Goal: Task Accomplishment & Management: Use online tool/utility

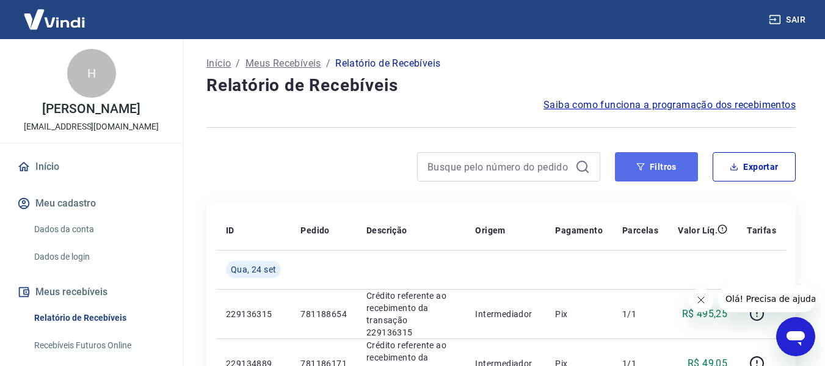
click at [674, 164] on button "Filtros" at bounding box center [656, 166] width 83 height 29
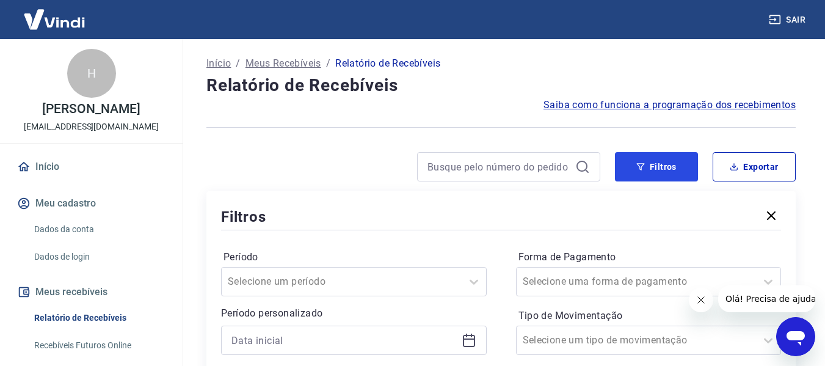
scroll to position [122, 0]
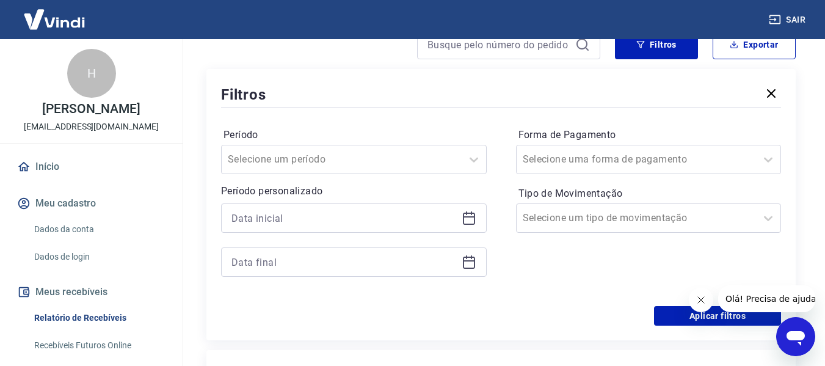
click at [469, 222] on icon at bounding box center [468, 218] width 15 height 15
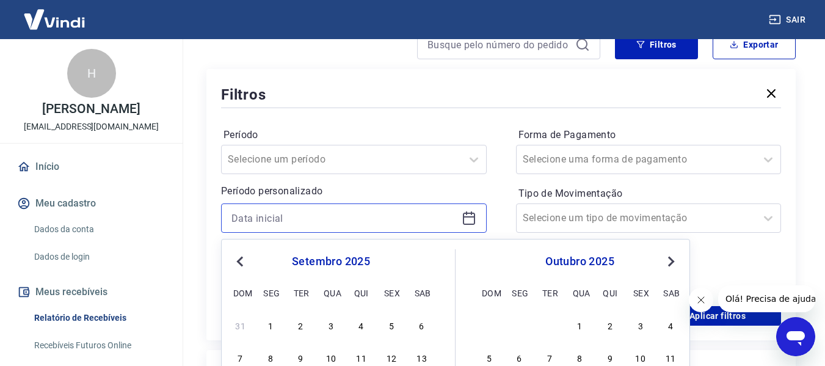
scroll to position [244, 0]
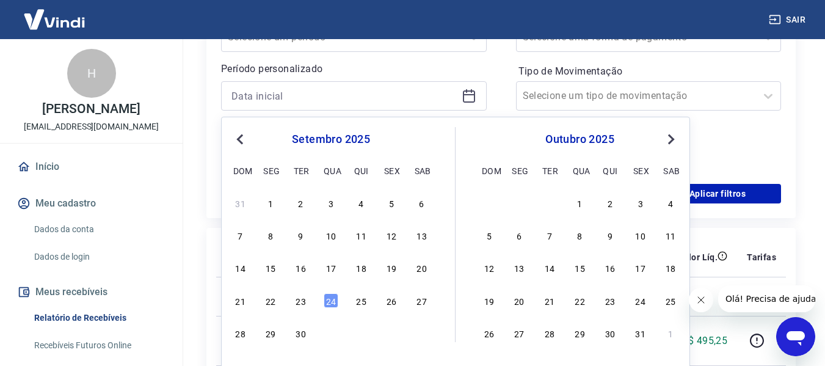
click at [240, 144] on button "Previous Month" at bounding box center [240, 139] width 15 height 15
click at [395, 207] on div "1" at bounding box center [391, 202] width 15 height 15
type input "[DATE]"
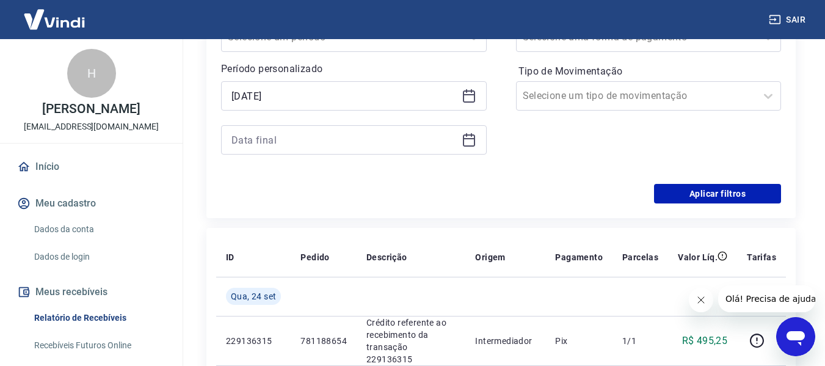
click at [469, 140] on icon at bounding box center [468, 139] width 15 height 15
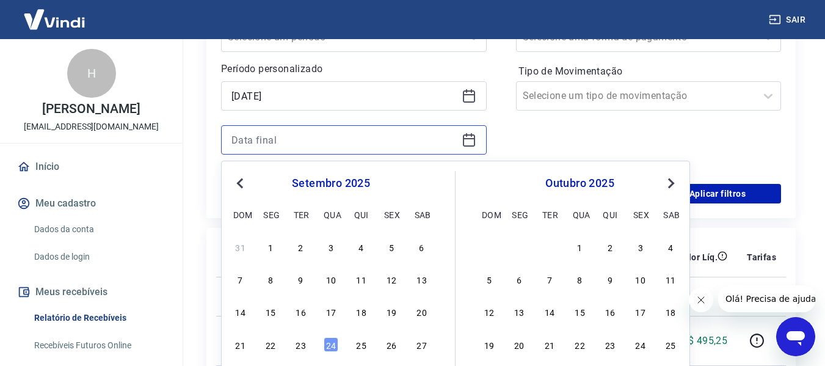
scroll to position [366, 0]
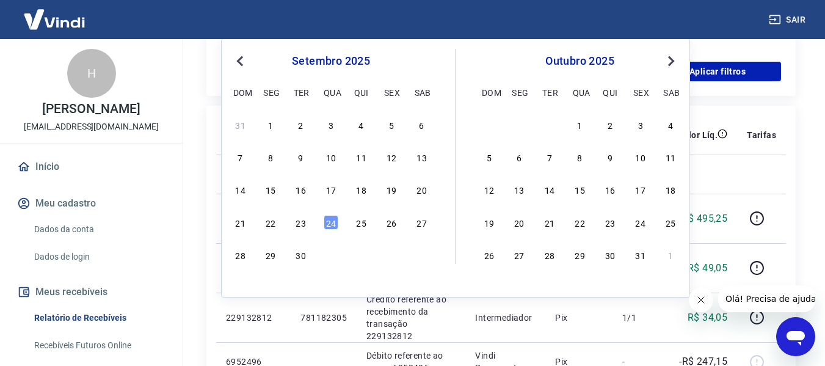
click at [241, 62] on span "Previous Month" at bounding box center [241, 61] width 0 height 14
click at [234, 286] on div "31" at bounding box center [240, 287] width 15 height 15
type input "[DATE]"
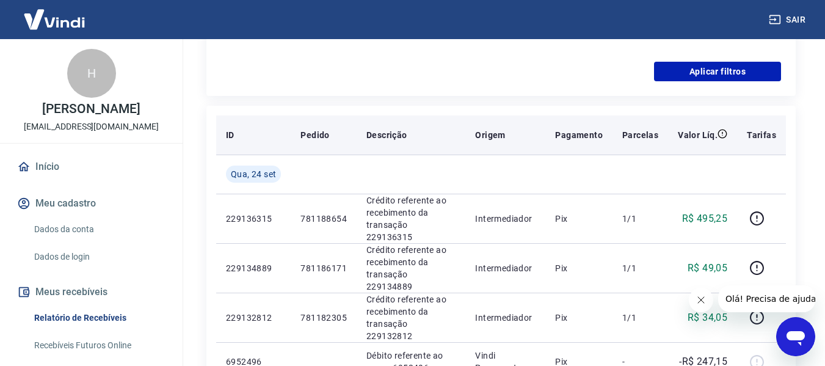
scroll to position [183, 0]
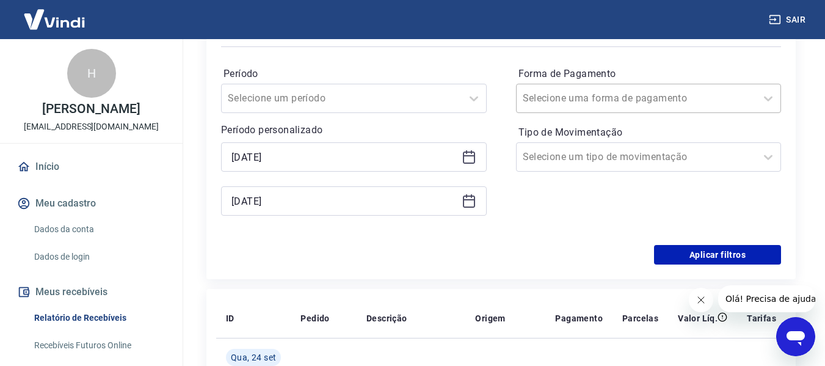
click at [676, 103] on div at bounding box center [636, 98] width 228 height 17
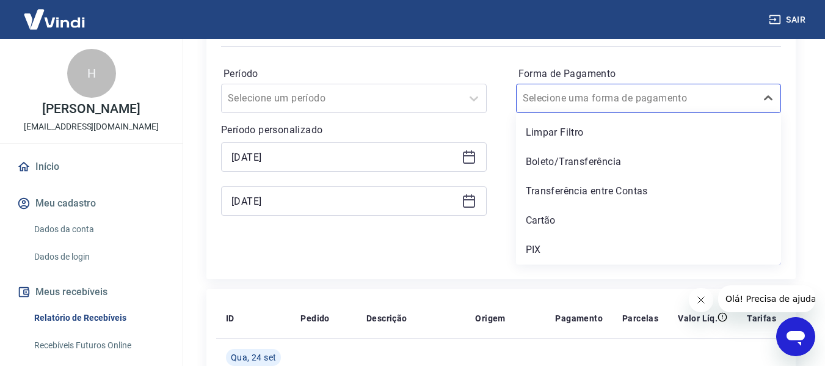
click at [445, 247] on div "Aplicar filtros" at bounding box center [501, 255] width 560 height 20
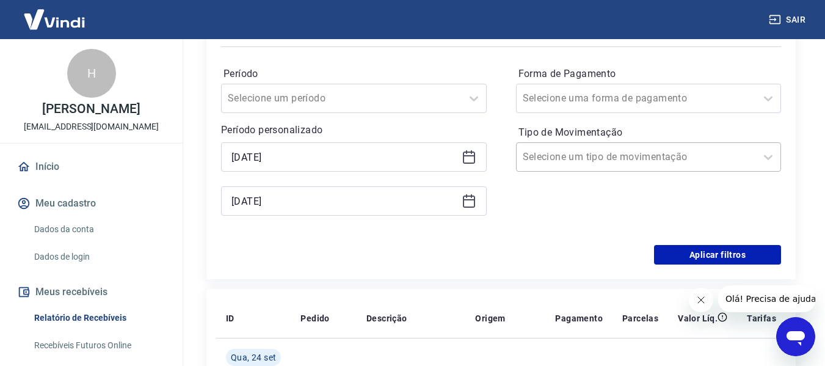
click at [602, 151] on input "Tipo de Movimentação" at bounding box center [583, 157] width 123 height 15
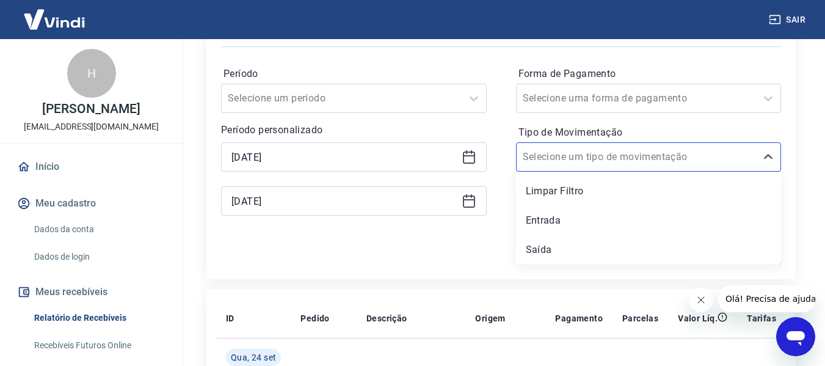
click at [424, 240] on div "Período Selecione um período Período personalizado Selected date: [DATE] [DATE]…" at bounding box center [501, 146] width 560 height 195
click at [631, 160] on input "Tipo de Movimentação" at bounding box center [583, 157] width 123 height 15
click at [406, 239] on div "Período Selecione um período Período personalizado Selected date: [DATE] [DATE]…" at bounding box center [501, 146] width 560 height 195
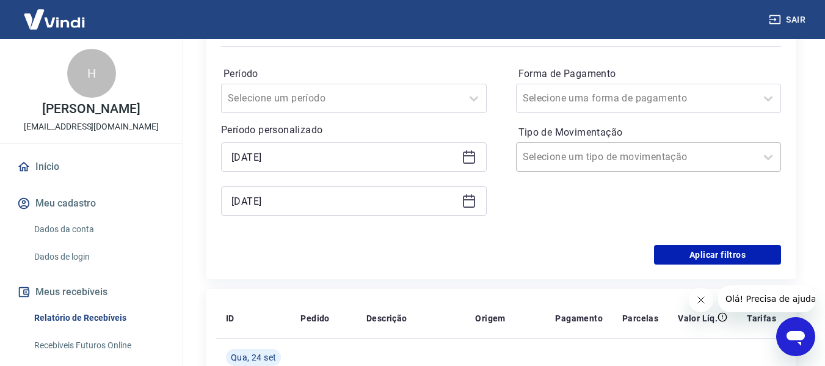
scroll to position [61, 0]
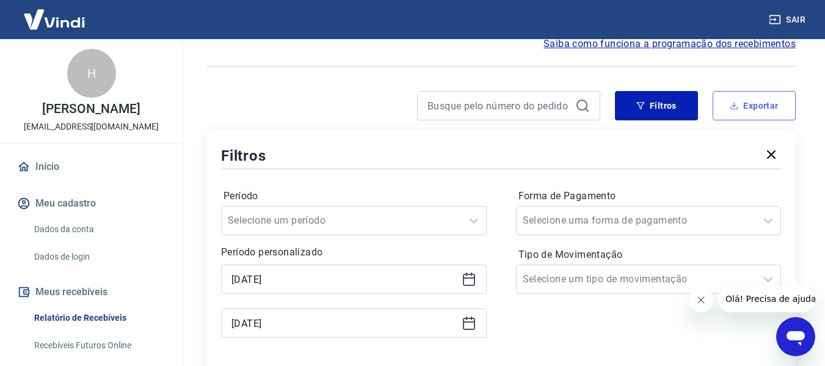
click at [764, 110] on button "Exportar" at bounding box center [753, 105] width 83 height 29
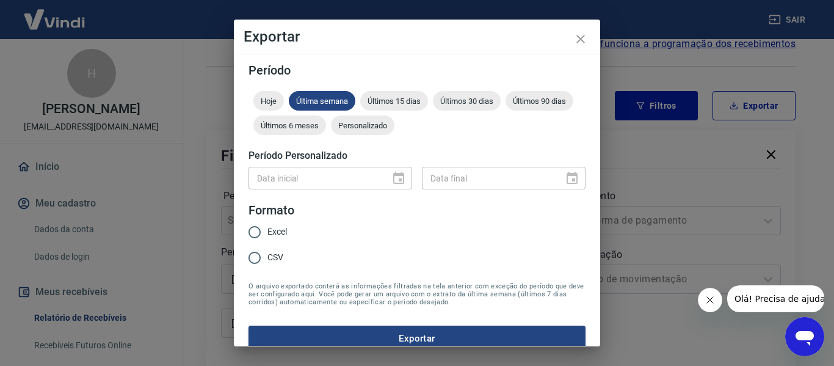
click at [251, 255] on input "CSV" at bounding box center [255, 258] width 26 height 26
radio input "true"
click at [347, 337] on button "Exportar" at bounding box center [416, 338] width 337 height 26
